Goal: Transaction & Acquisition: Purchase product/service

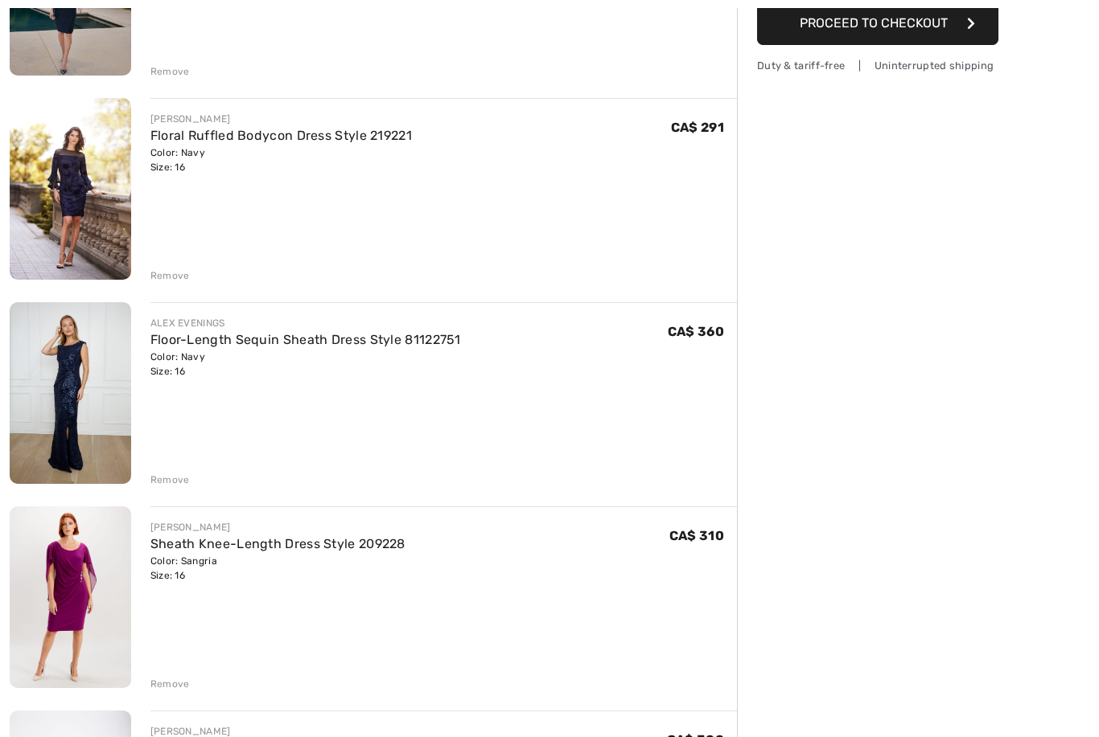
scroll to position [315, 0]
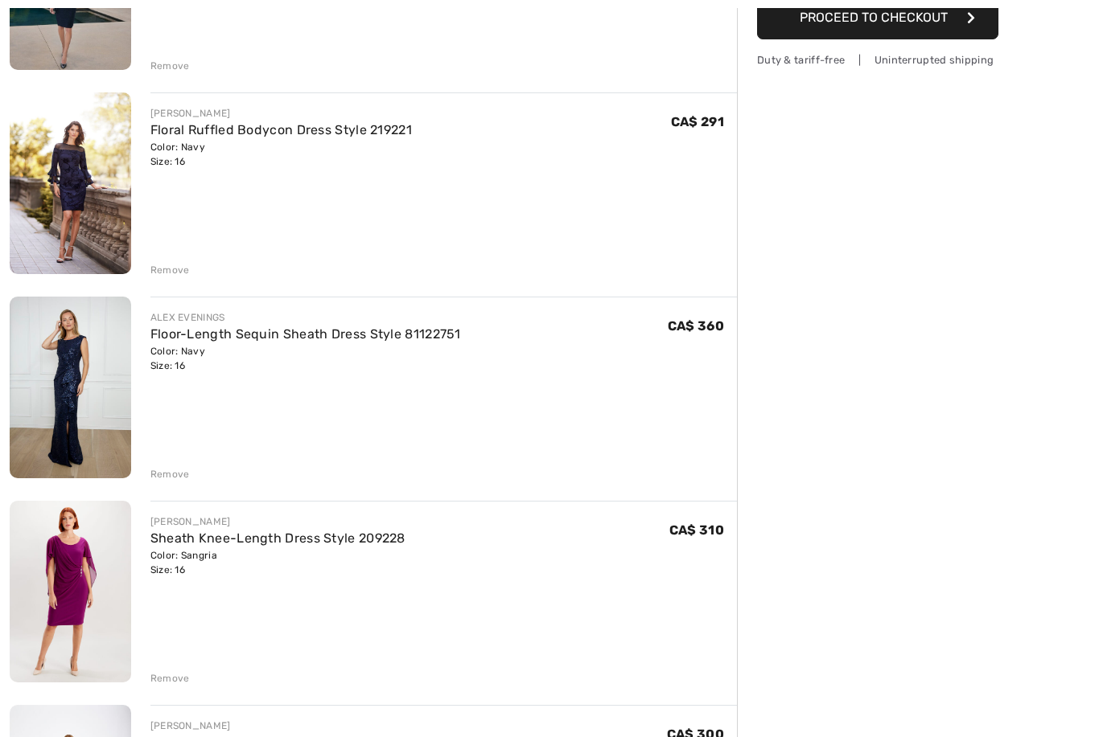
click at [157, 340] on link "Floor-Length Sequin Sheath Dress Style 81122751" at bounding box center [305, 333] width 310 height 15
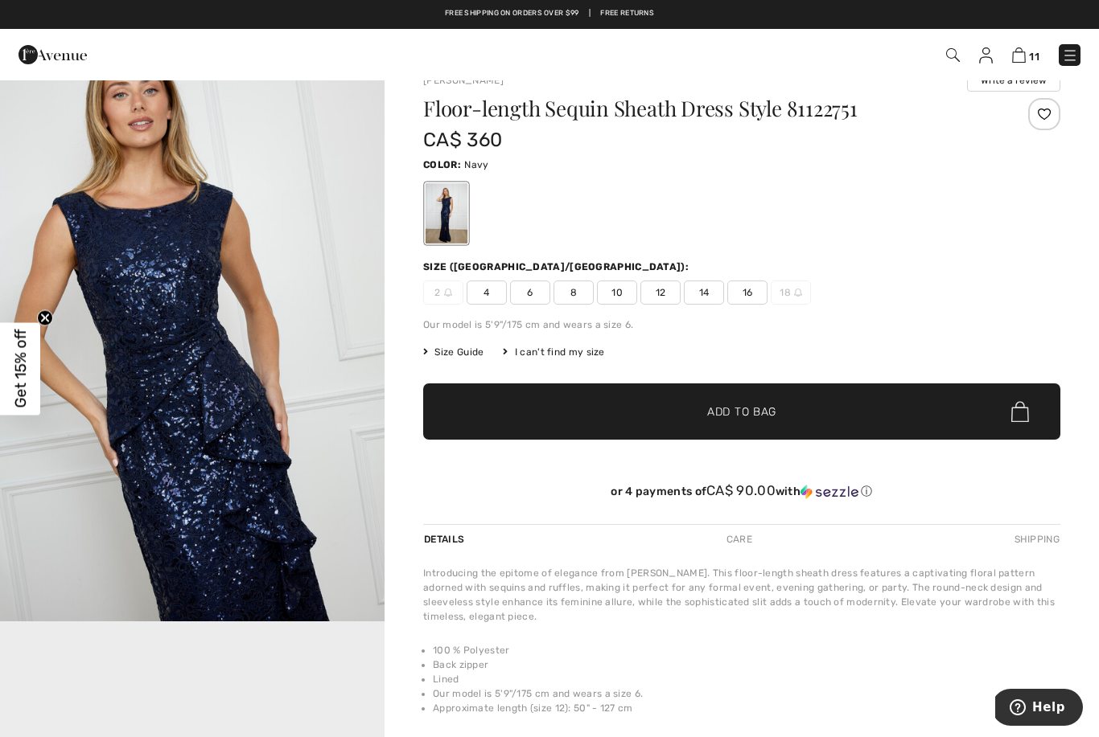
scroll to position [581, 0]
click at [166, 426] on img "2 / 4" at bounding box center [192, 333] width 384 height 577
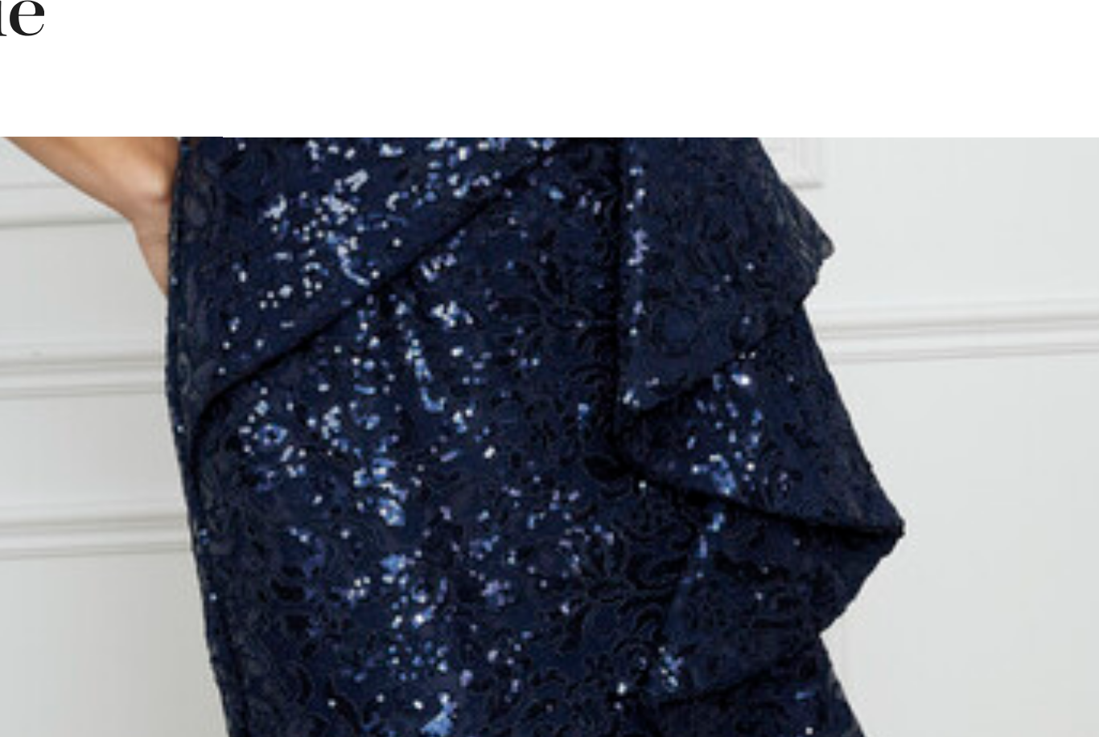
scroll to position [1983, 0]
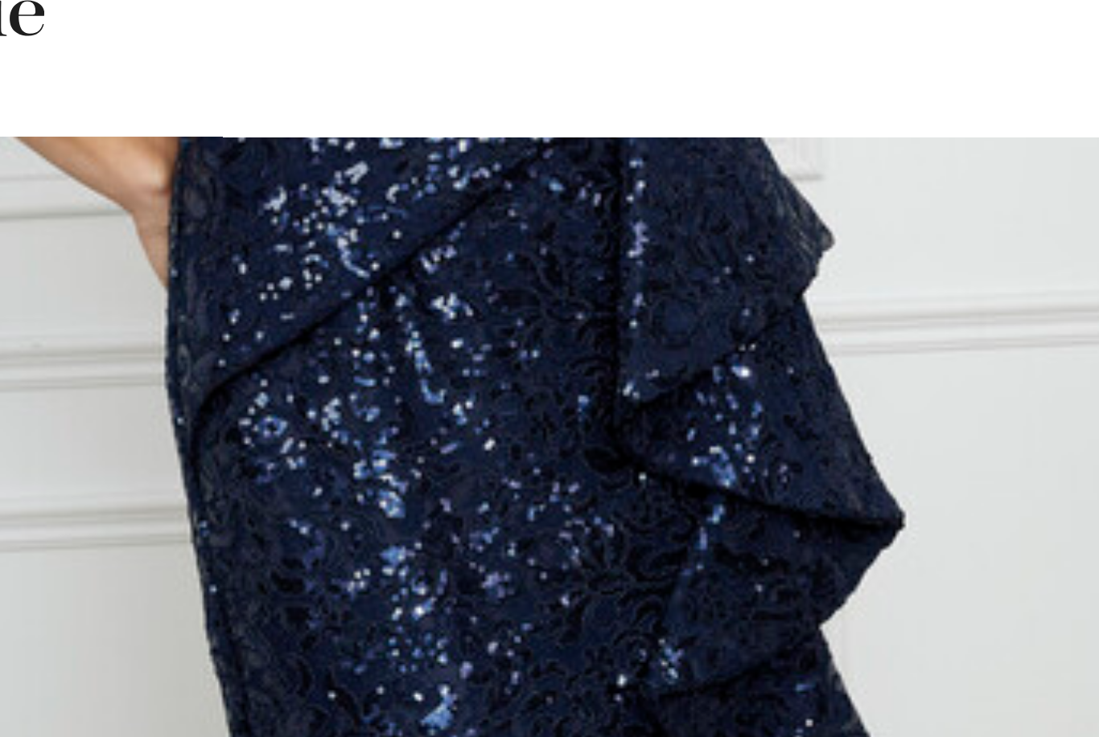
click at [75, 46] on img "3 / 4" at bounding box center [192, 101] width 384 height 577
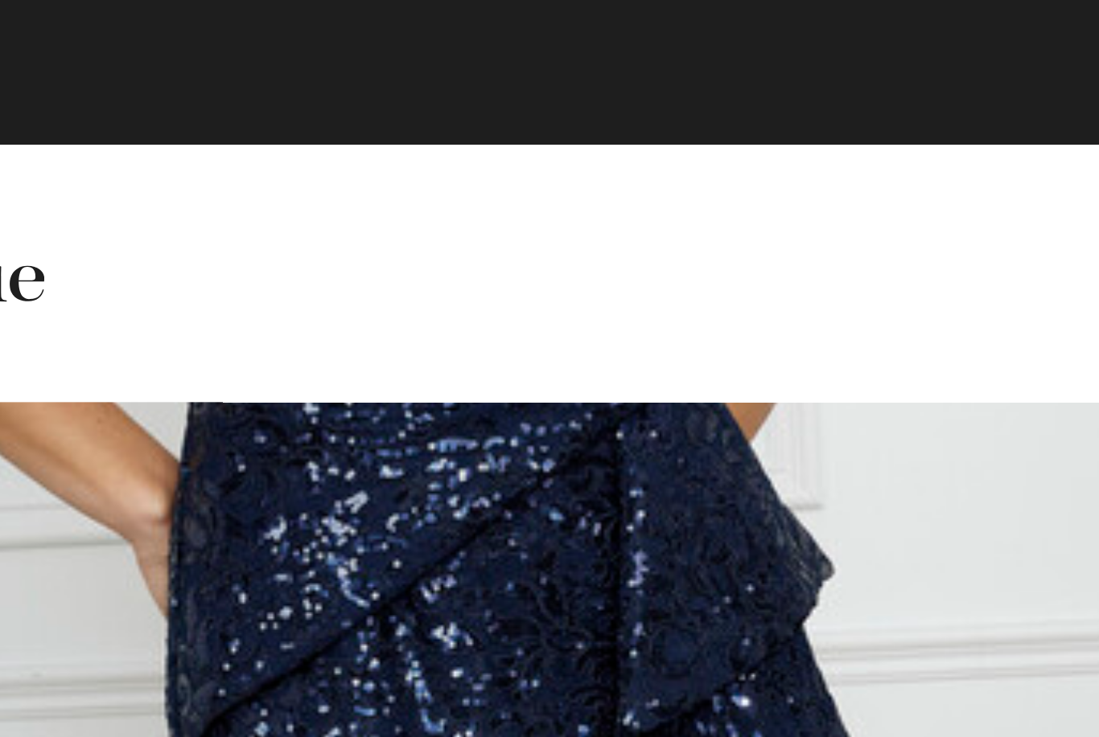
click at [51, 105] on img "3 / 4" at bounding box center [192, 113] width 384 height 577
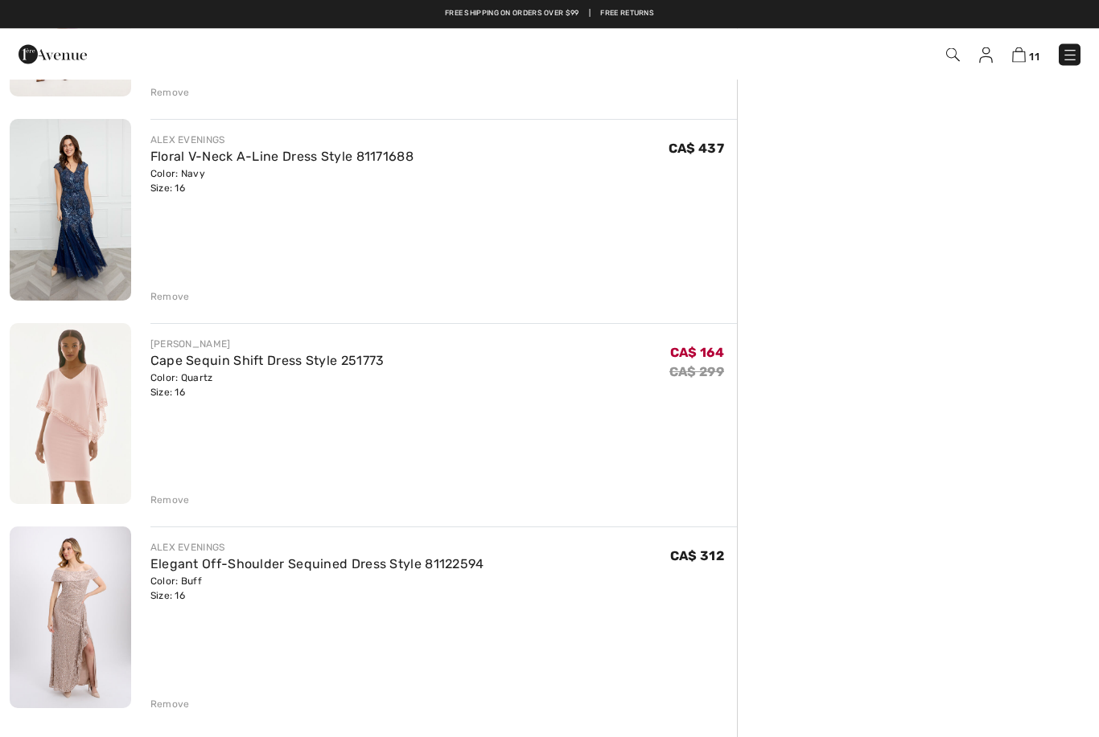
scroll to position [1719, 0]
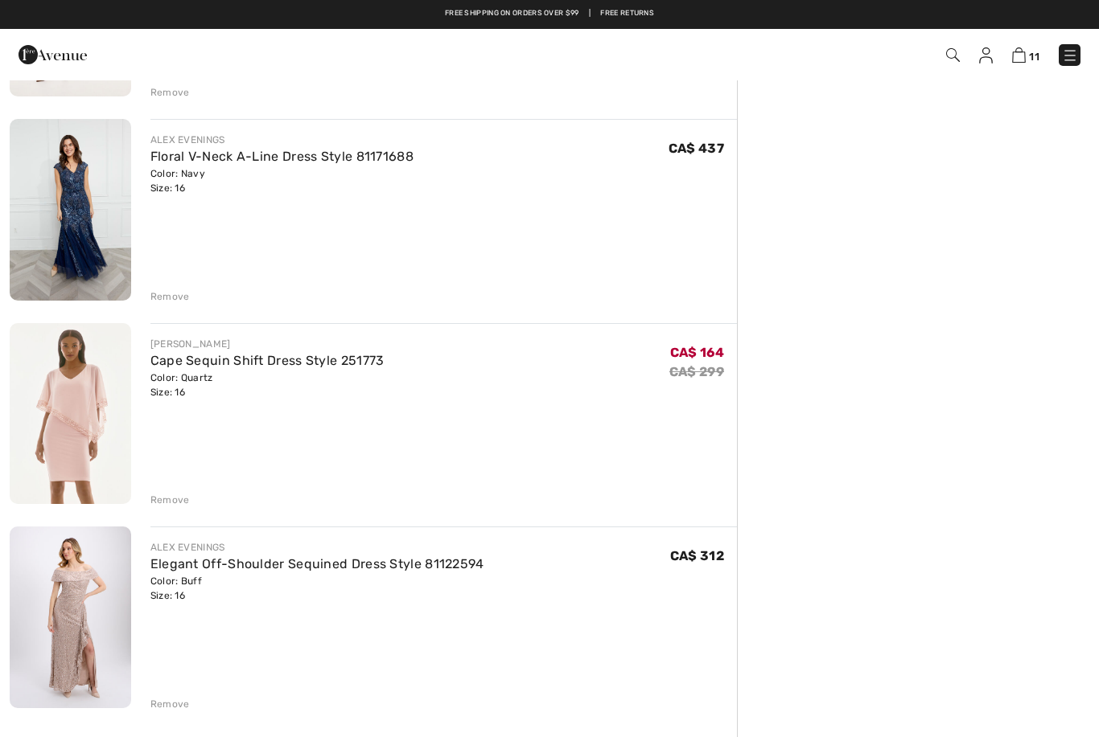
click at [173, 160] on link "Floral V-Neck A-Line Dress Style 81171688" at bounding box center [281, 156] width 263 height 15
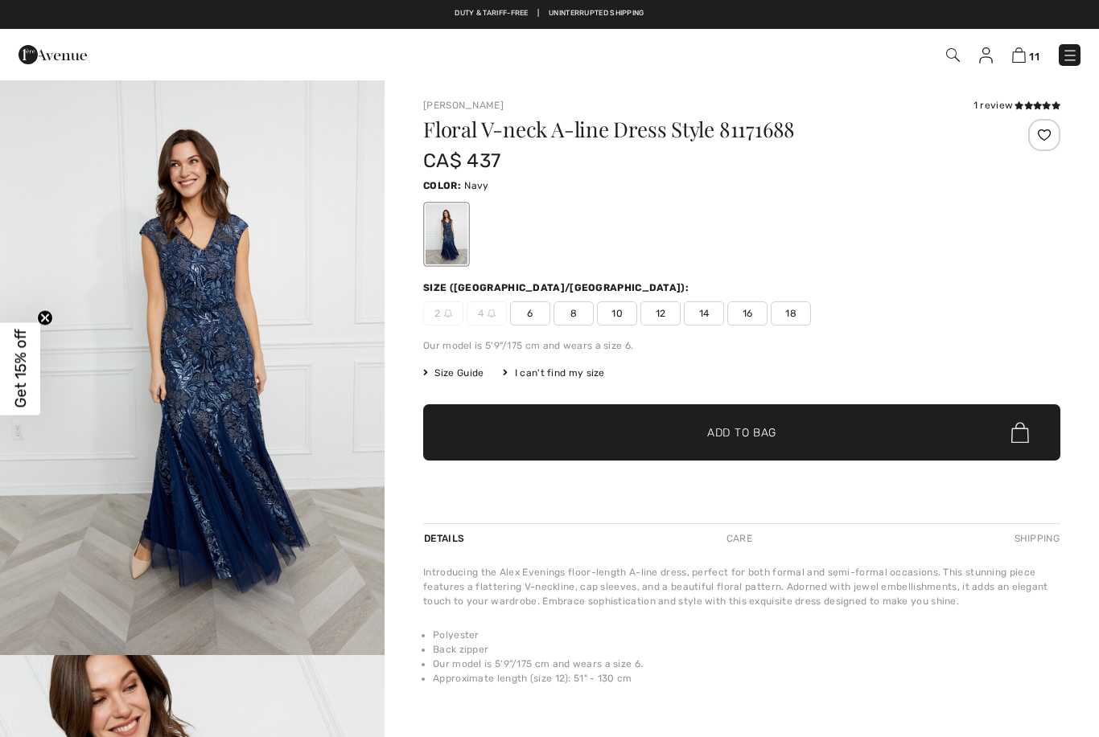
checkbox input "true"
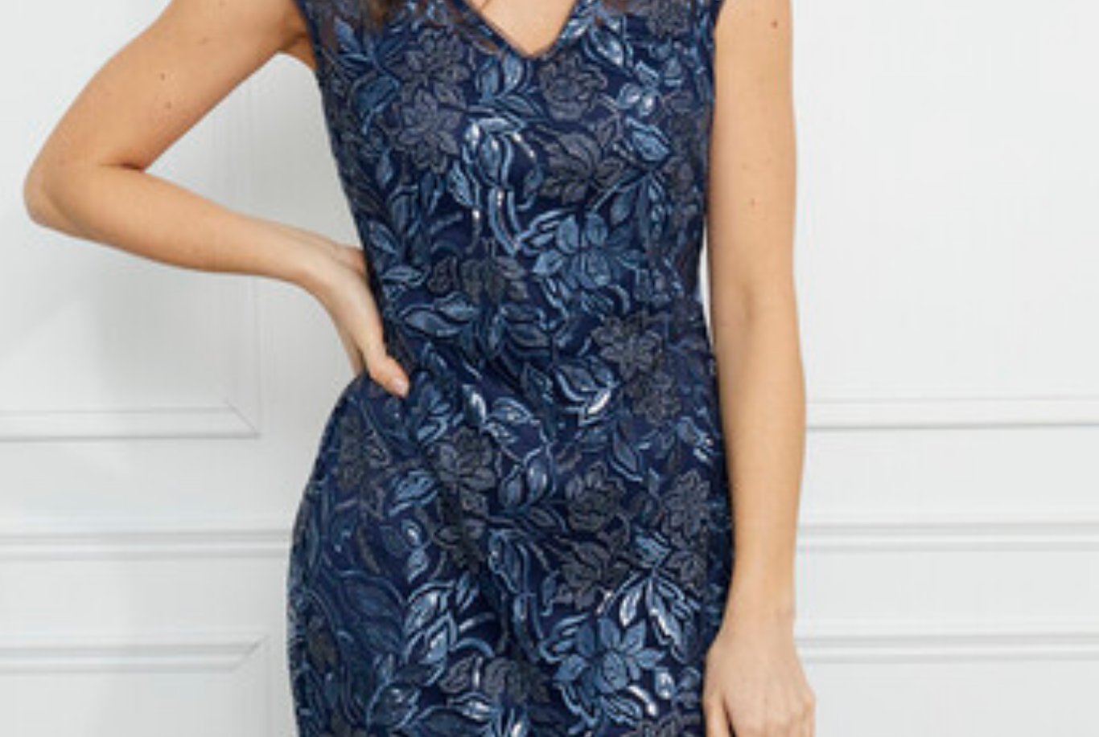
scroll to position [1477, 0]
